Goal: Transaction & Acquisition: Purchase product/service

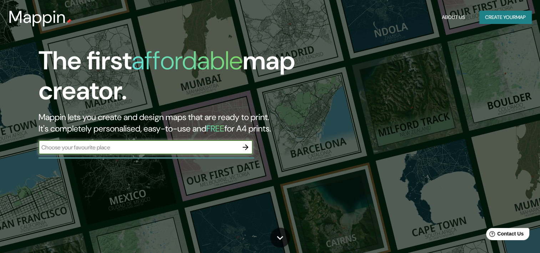
click at [218, 145] on input "text" at bounding box center [139, 147] width 200 height 8
type input "[GEOGRAPHIC_DATA]"
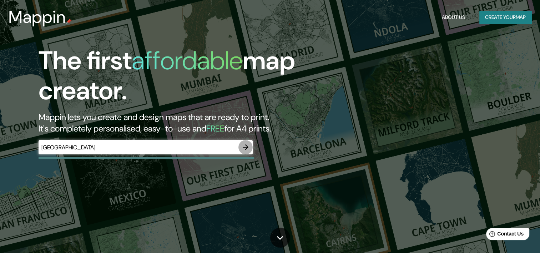
click at [243, 146] on icon "button" at bounding box center [245, 147] width 9 height 9
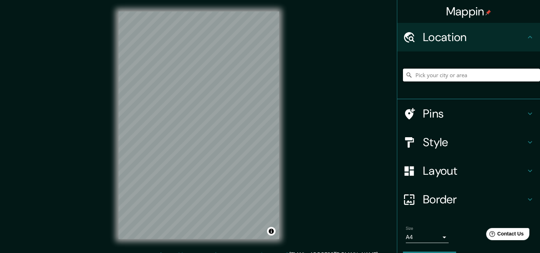
click at [444, 72] on input "Pick your city or area" at bounding box center [471, 75] width 137 height 13
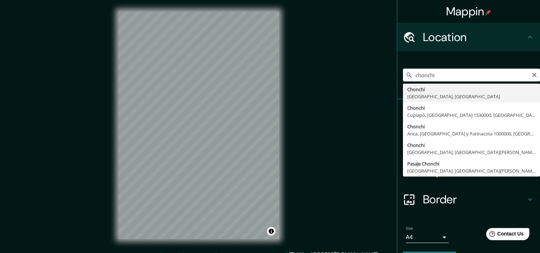
type input "Chonchi, [GEOGRAPHIC_DATA], [GEOGRAPHIC_DATA]"
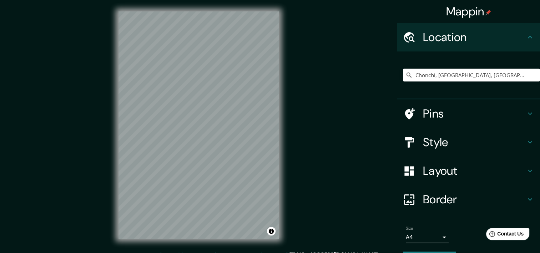
click at [479, 117] on h4 "Pins" at bounding box center [474, 113] width 103 height 14
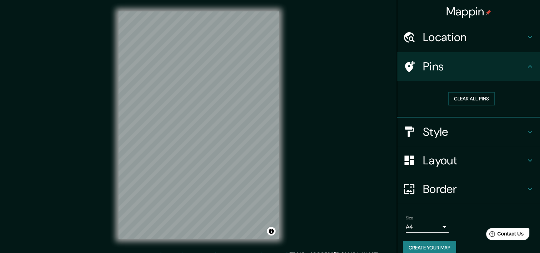
click at [503, 75] on div "Pins" at bounding box center [469, 66] width 143 height 29
click at [526, 69] on icon at bounding box center [530, 66] width 9 height 9
click at [522, 46] on div "Location" at bounding box center [469, 37] width 143 height 29
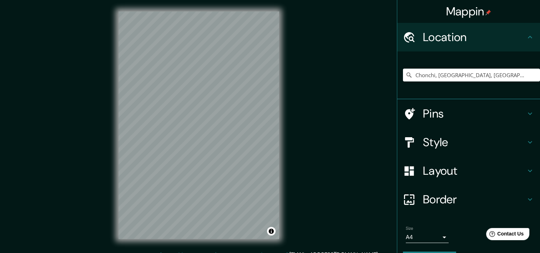
click at [526, 143] on icon at bounding box center [530, 142] width 9 height 9
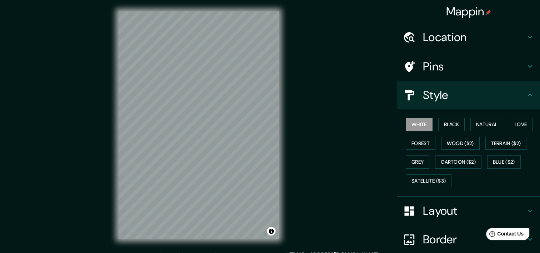
click at [520, 100] on div "Style" at bounding box center [469, 95] width 143 height 29
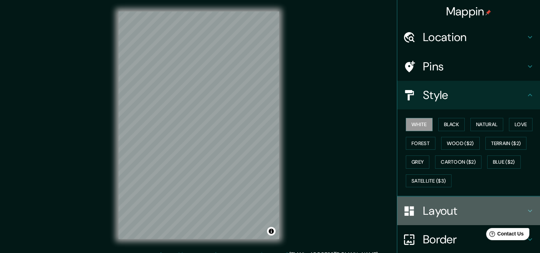
click at [519, 207] on h4 "Layout" at bounding box center [474, 211] width 103 height 14
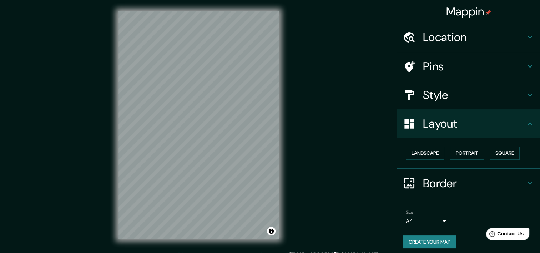
click at [526, 180] on icon at bounding box center [530, 183] width 9 height 9
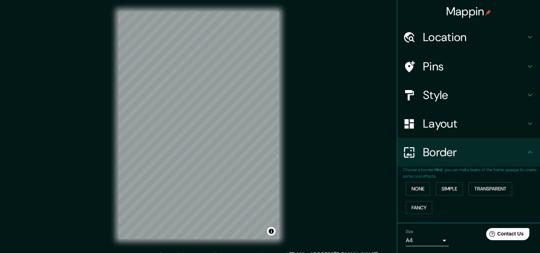
click at [526, 38] on icon at bounding box center [530, 37] width 9 height 9
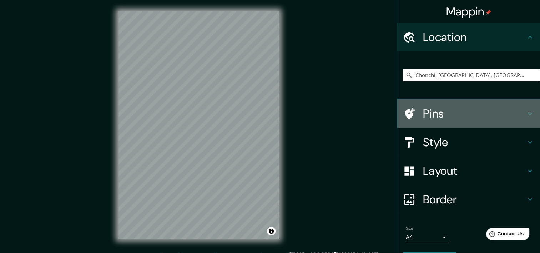
click at [526, 114] on icon at bounding box center [530, 113] width 9 height 9
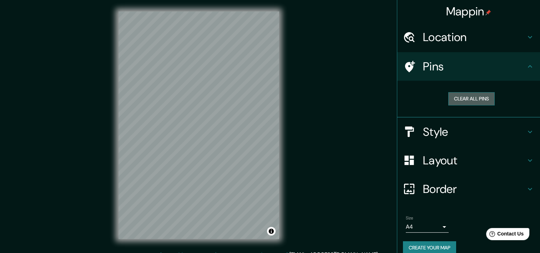
click at [475, 97] on button "Clear all pins" at bounding box center [472, 98] width 46 height 13
click at [465, 101] on button "Clear all pins" at bounding box center [472, 98] width 46 height 13
click at [519, 129] on h4 "Style" at bounding box center [474, 132] width 103 height 14
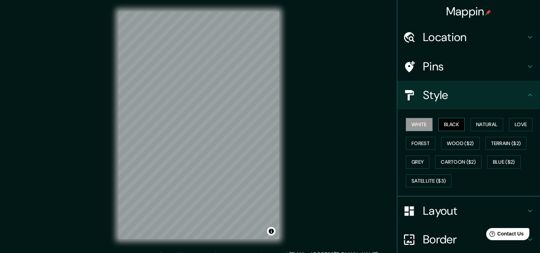
click at [444, 123] on button "Black" at bounding box center [452, 124] width 27 height 13
click at [483, 125] on button "Natural" at bounding box center [487, 124] width 33 height 13
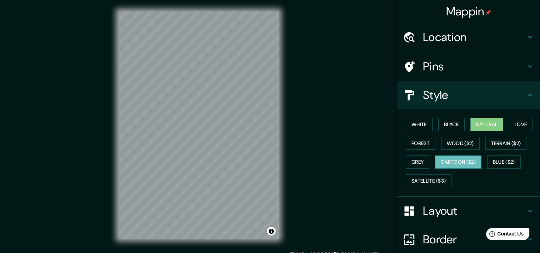
click at [458, 160] on button "Cartoon ($2)" at bounding box center [458, 161] width 46 height 13
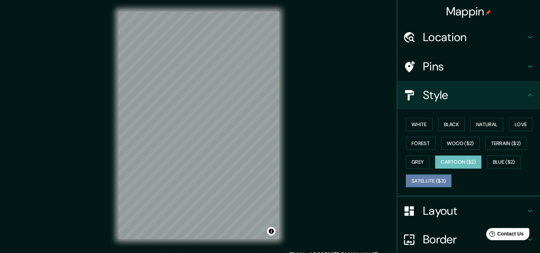
click at [424, 180] on button "Satellite ($3)" at bounding box center [429, 180] width 46 height 13
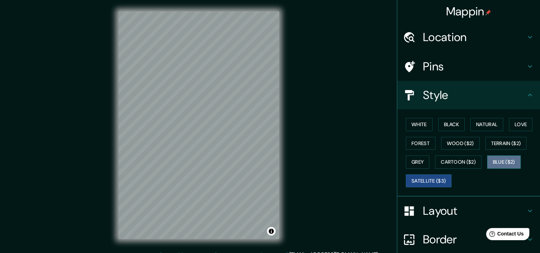
click at [502, 163] on button "Blue ($2)" at bounding box center [505, 161] width 34 height 13
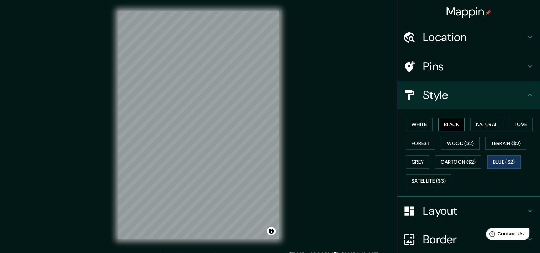
click at [454, 123] on button "Black" at bounding box center [452, 124] width 27 height 13
click at [413, 145] on button "Forest" at bounding box center [421, 143] width 30 height 13
click at [454, 127] on button "Black" at bounding box center [452, 124] width 27 height 13
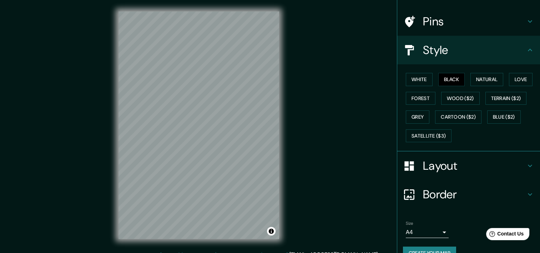
scroll to position [46, 0]
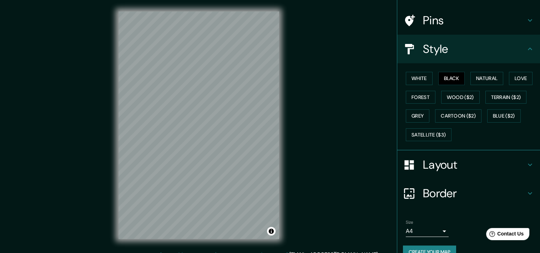
click at [436, 250] on button "Create your map" at bounding box center [429, 251] width 53 height 13
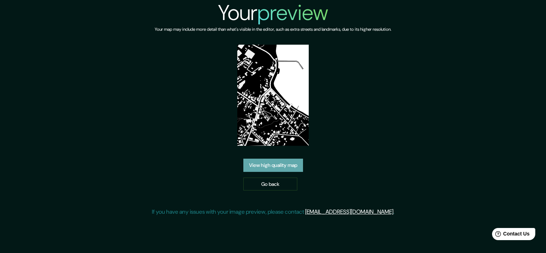
click at [283, 164] on link "View high quality map" at bounding box center [273, 165] width 60 height 13
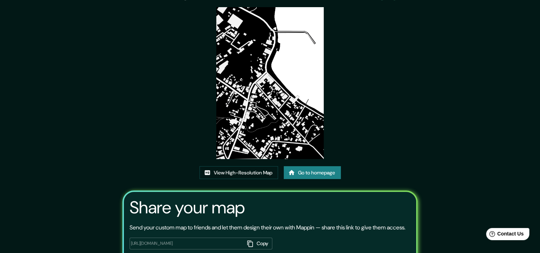
scroll to position [24, 0]
click at [243, 175] on link "View High-Resolution Map" at bounding box center [239, 172] width 79 height 13
